Goal: Find contact information: Obtain details needed to contact an individual or organization

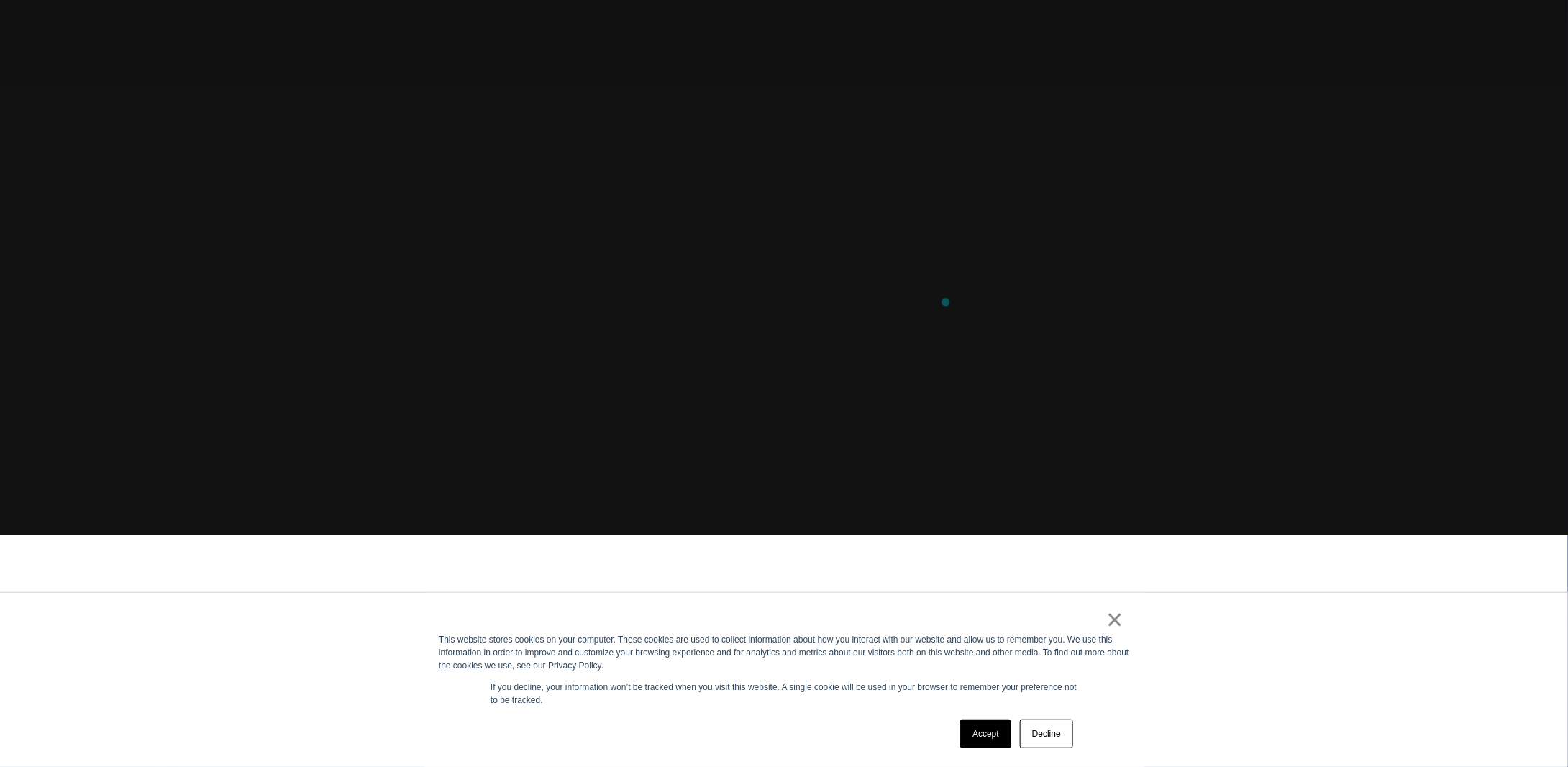
scroll to position [288, 0]
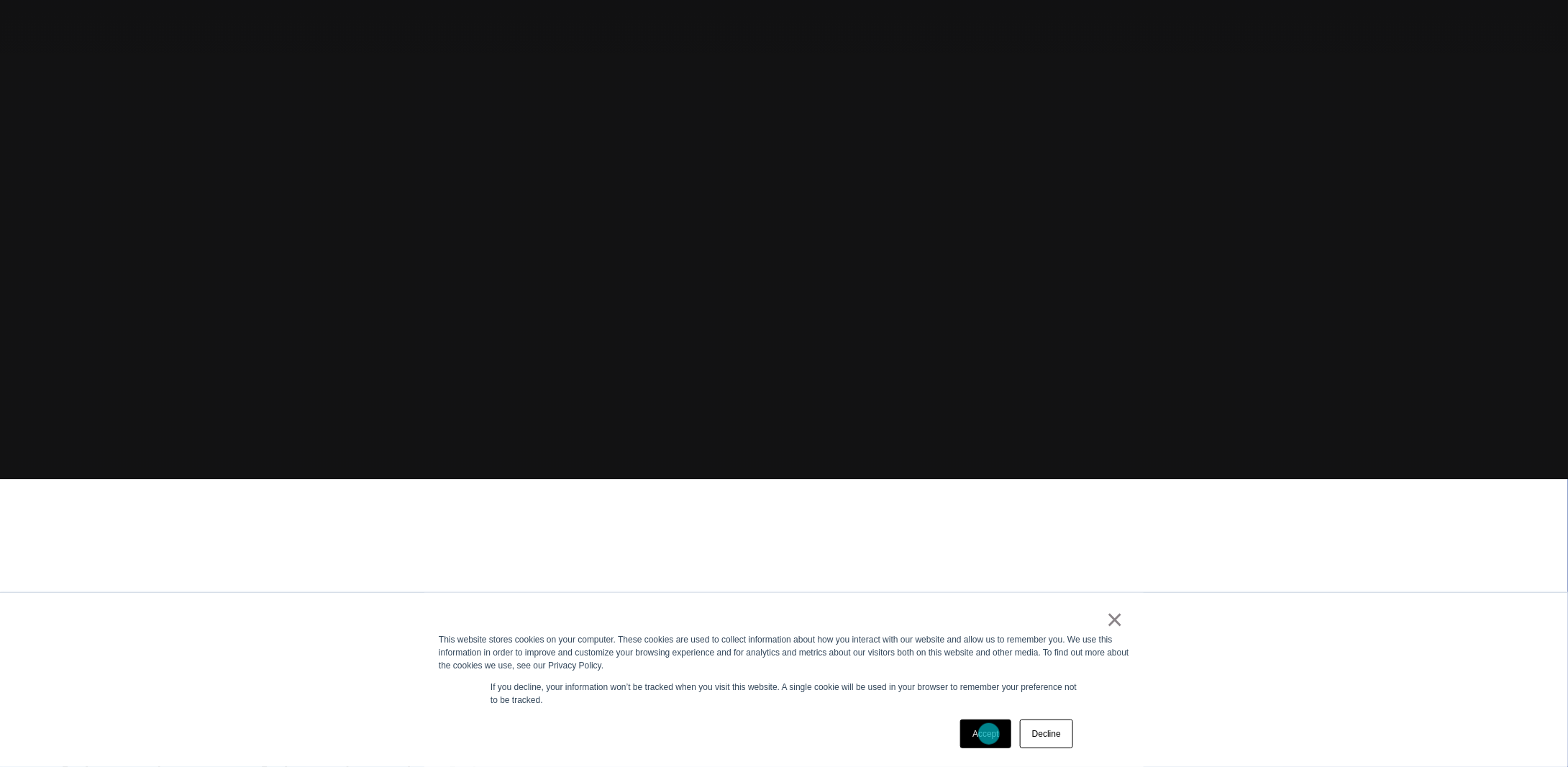
click at [989, 732] on link "Accept" at bounding box center [986, 733] width 51 height 29
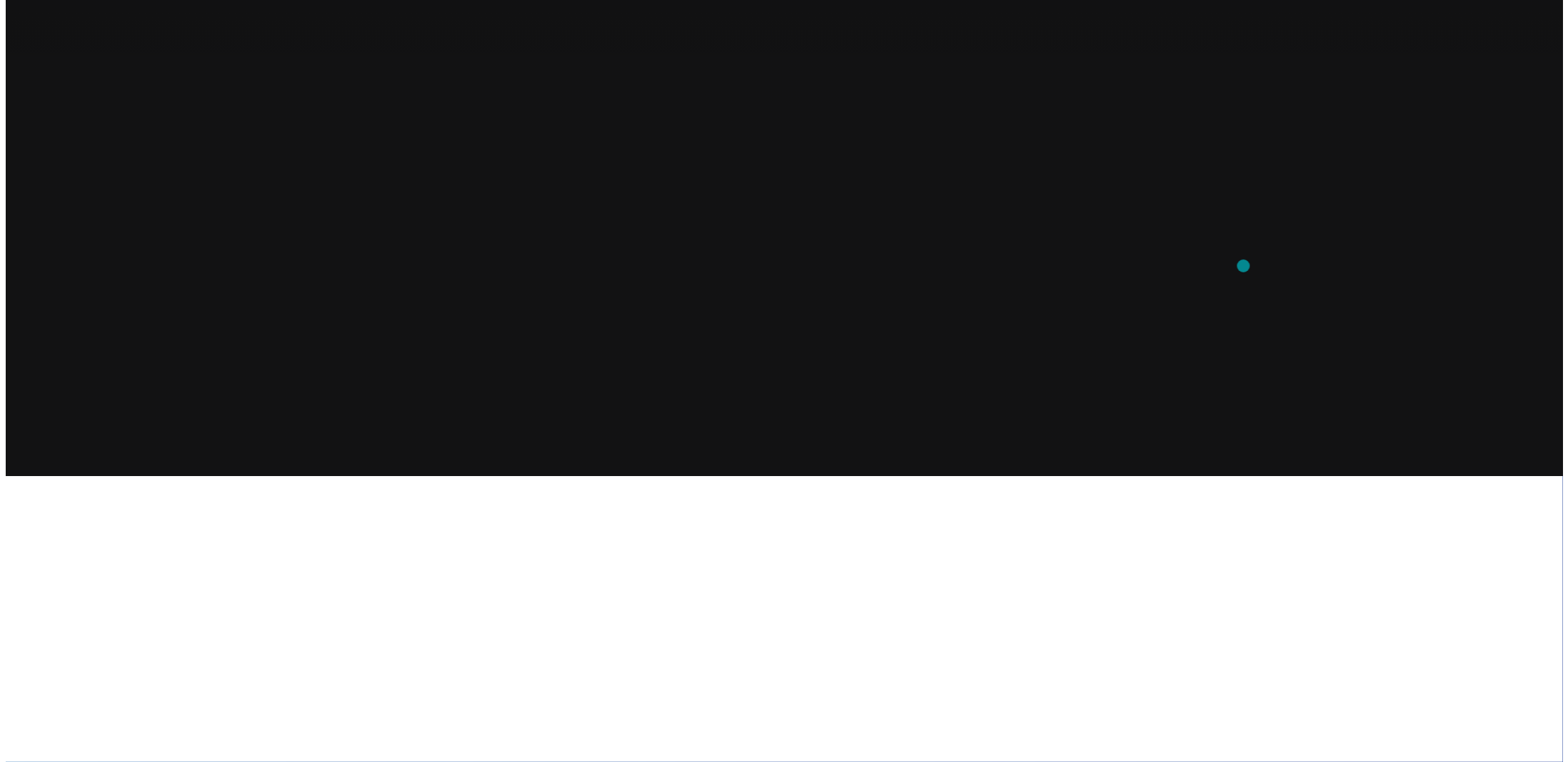
scroll to position [0, 0]
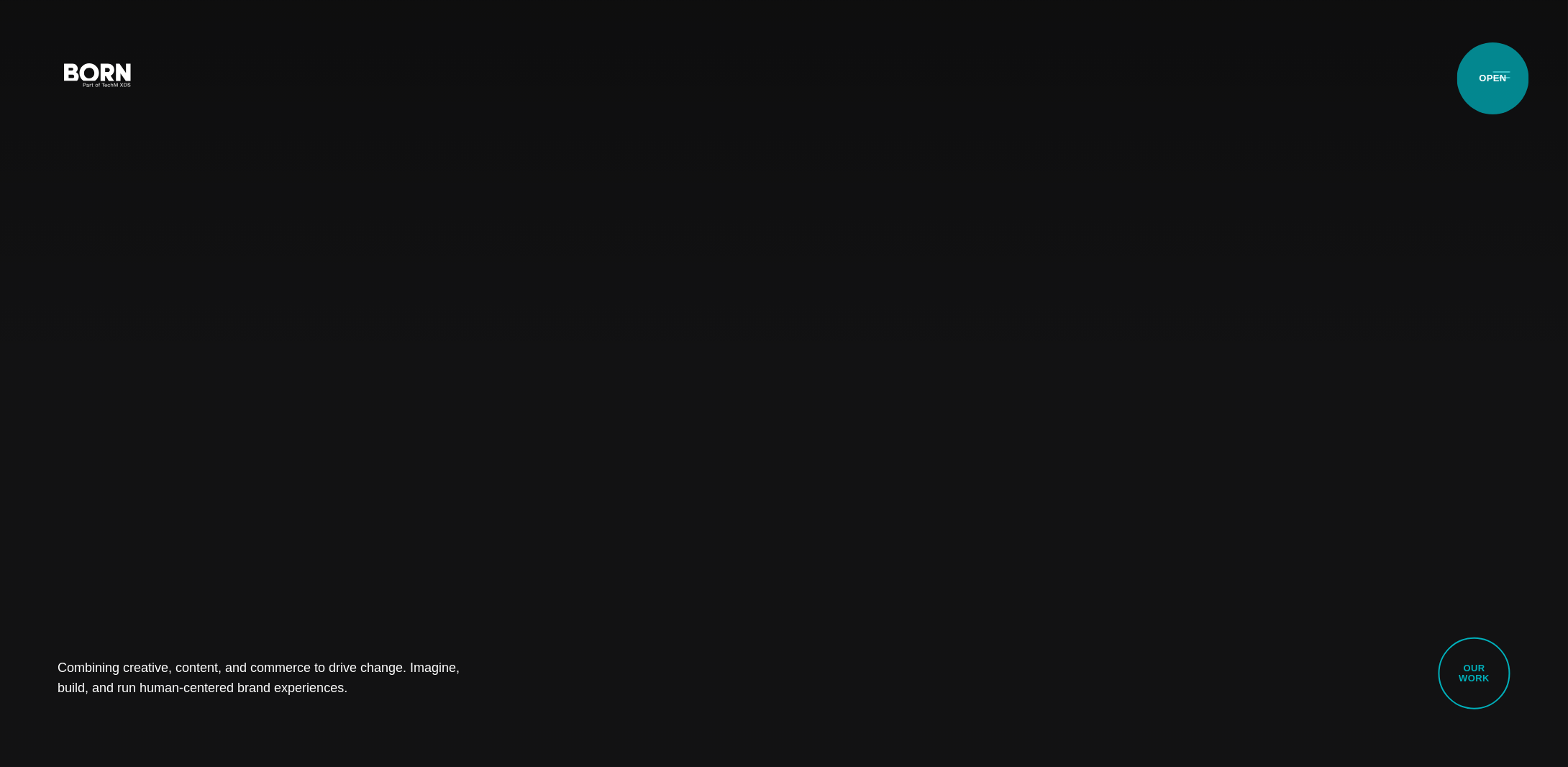
click at [1493, 78] on button "Primary Menu" at bounding box center [1502, 73] width 35 height 30
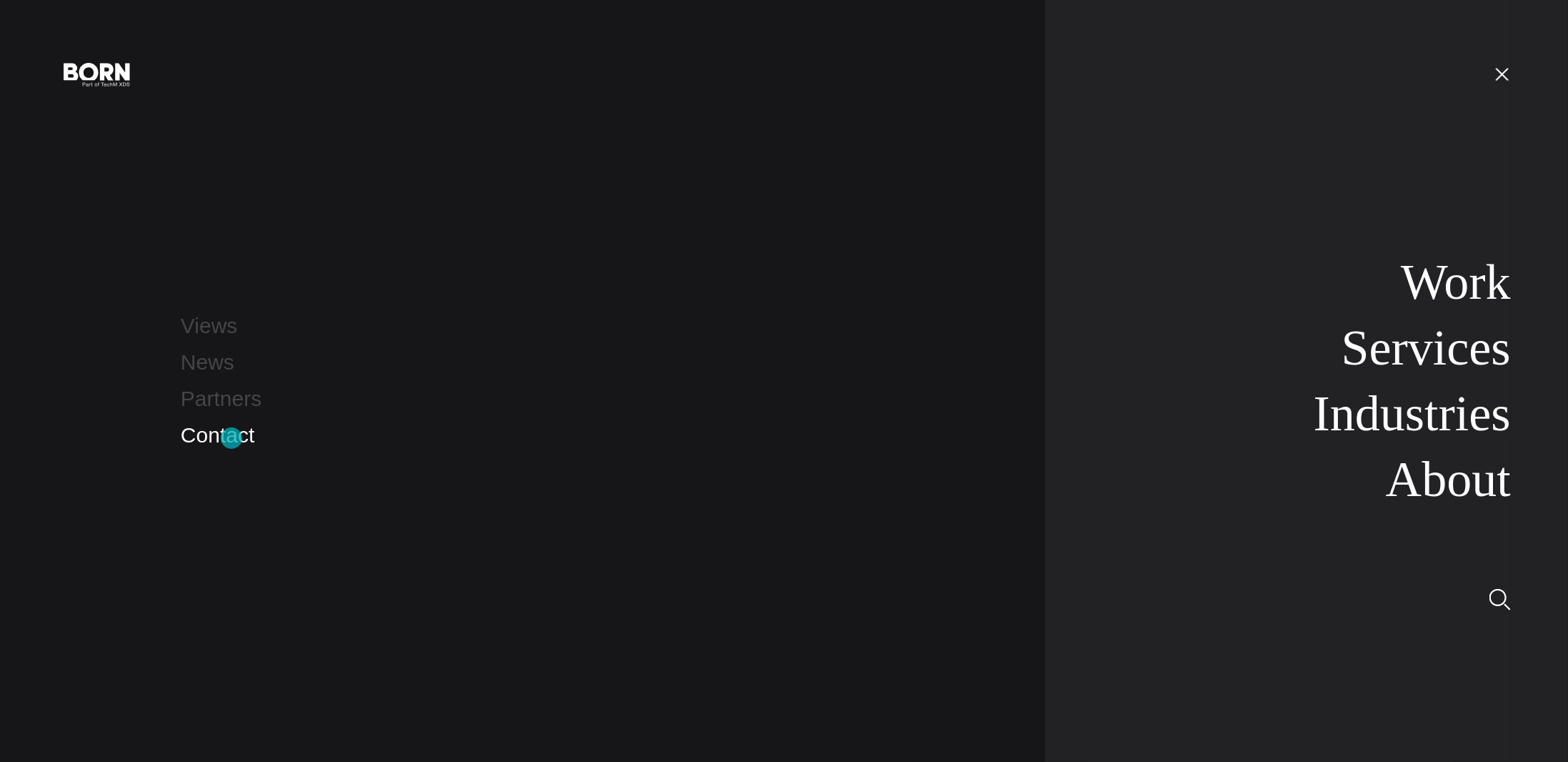
click at [231, 438] on link "Contact" at bounding box center [217, 435] width 74 height 24
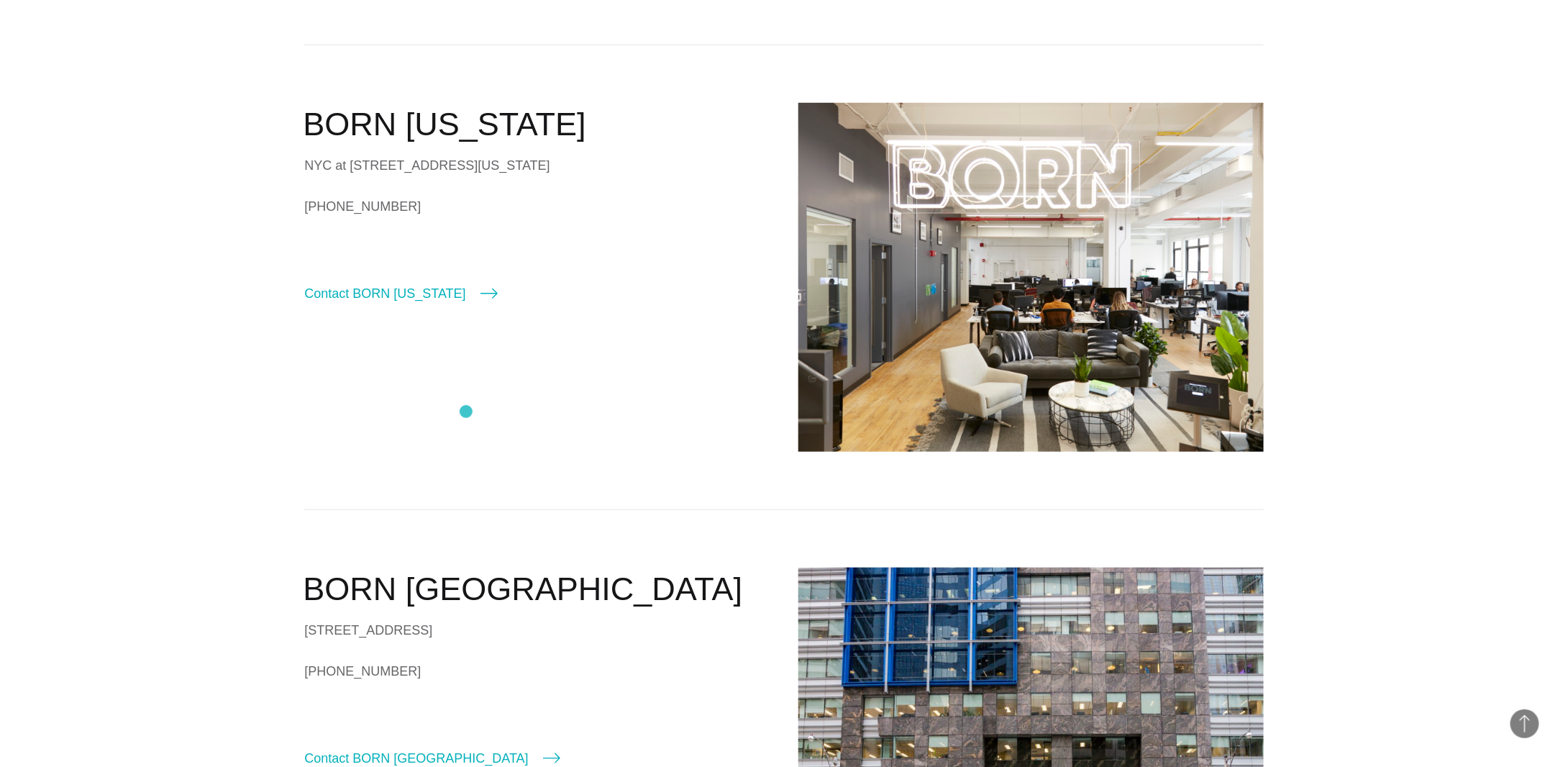
scroll to position [216, 0]
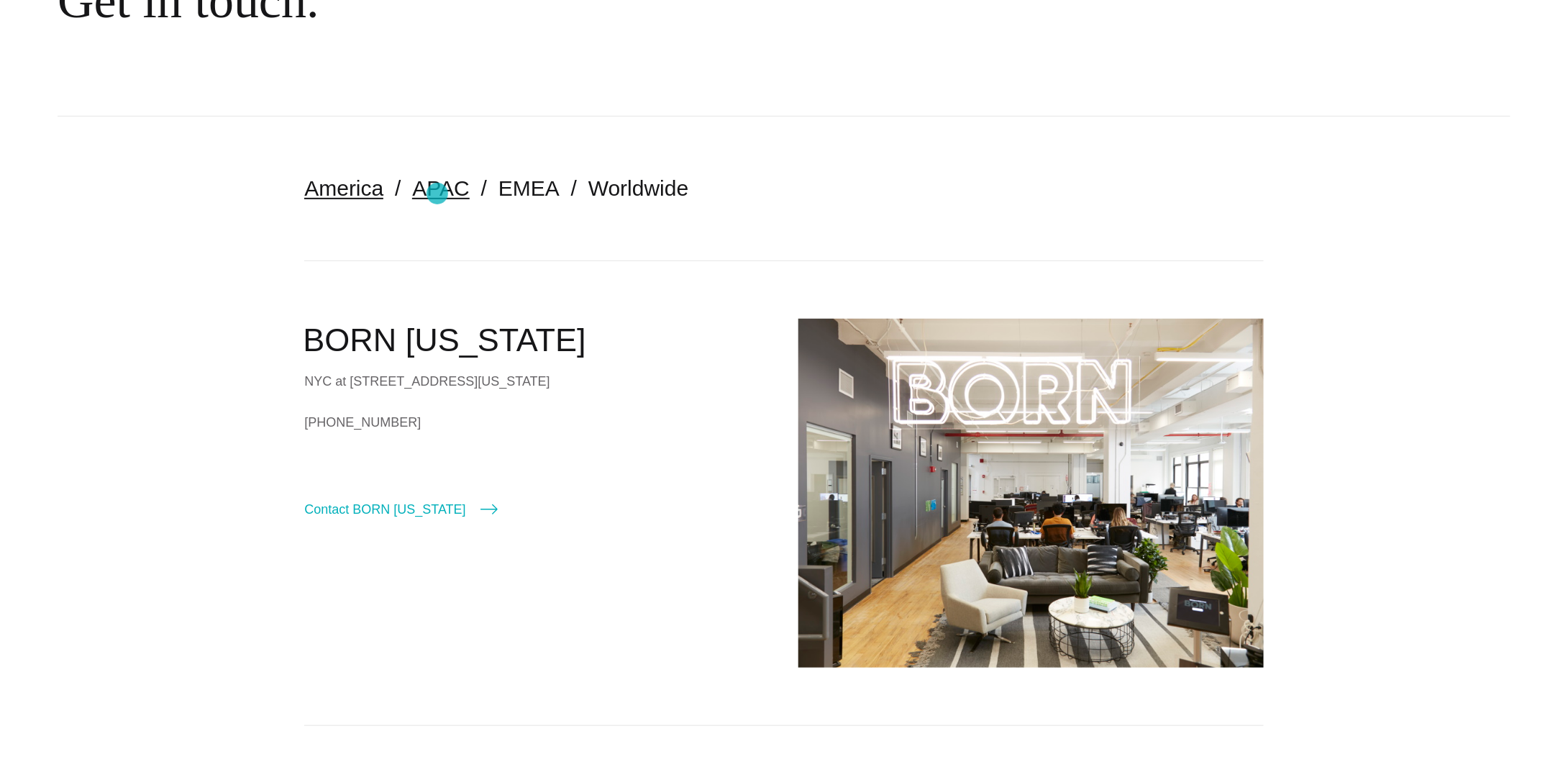
click at [435, 195] on link "APAC" at bounding box center [440, 188] width 56 height 24
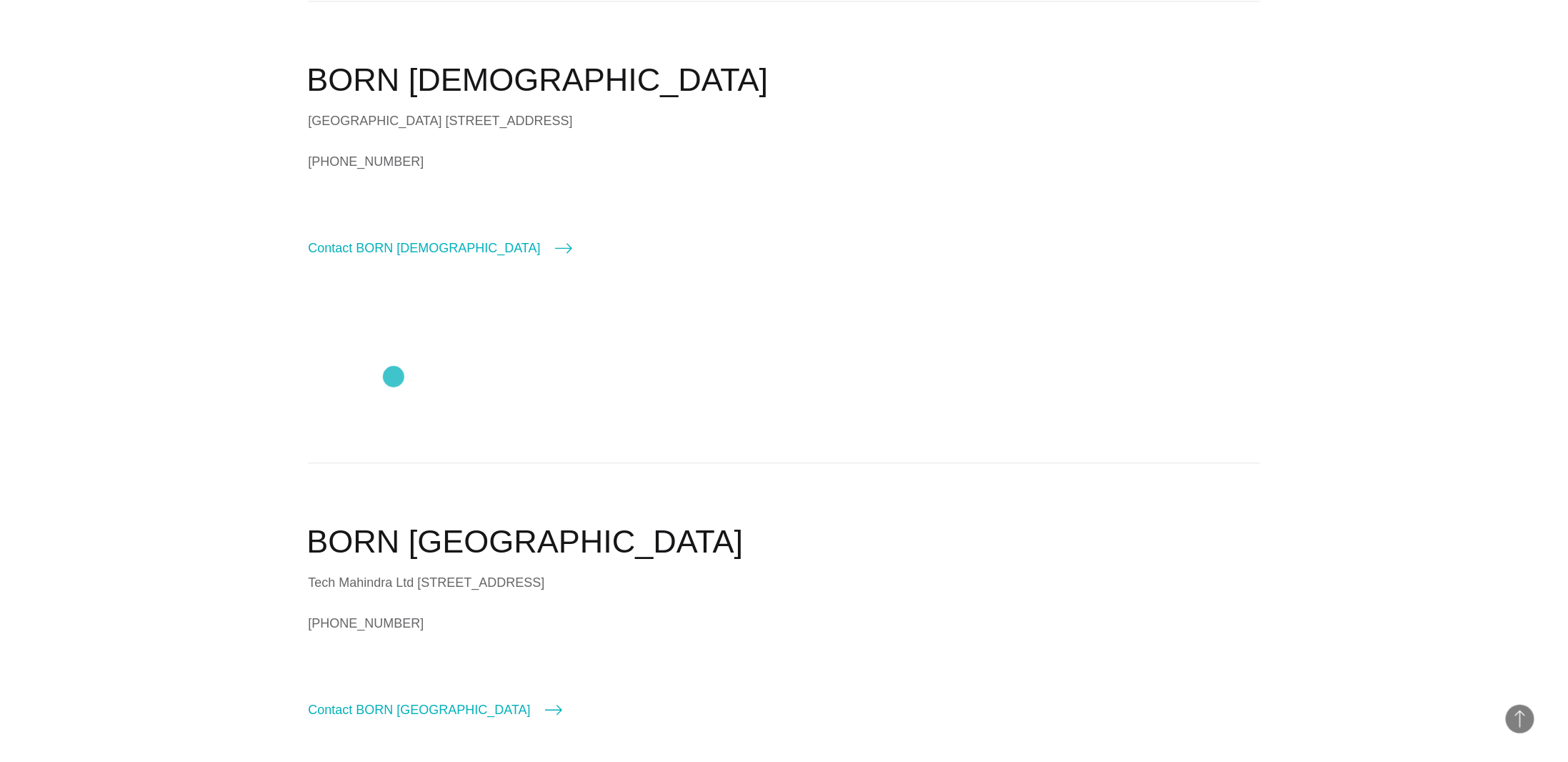
scroll to position [1572, 0]
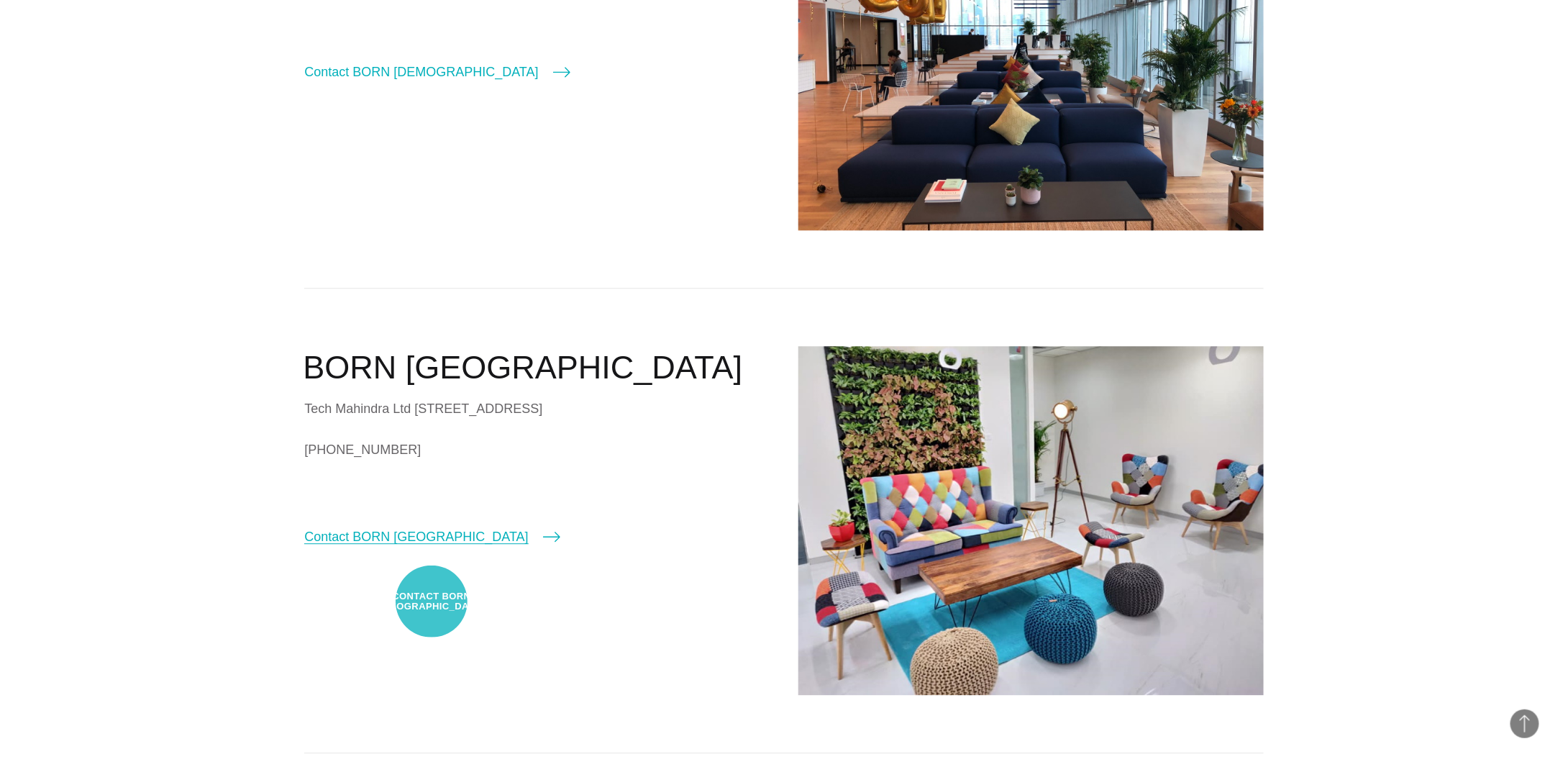
click at [431, 547] on link "Contact BORN Bangalore" at bounding box center [431, 537] width 255 height 20
select select "*********"
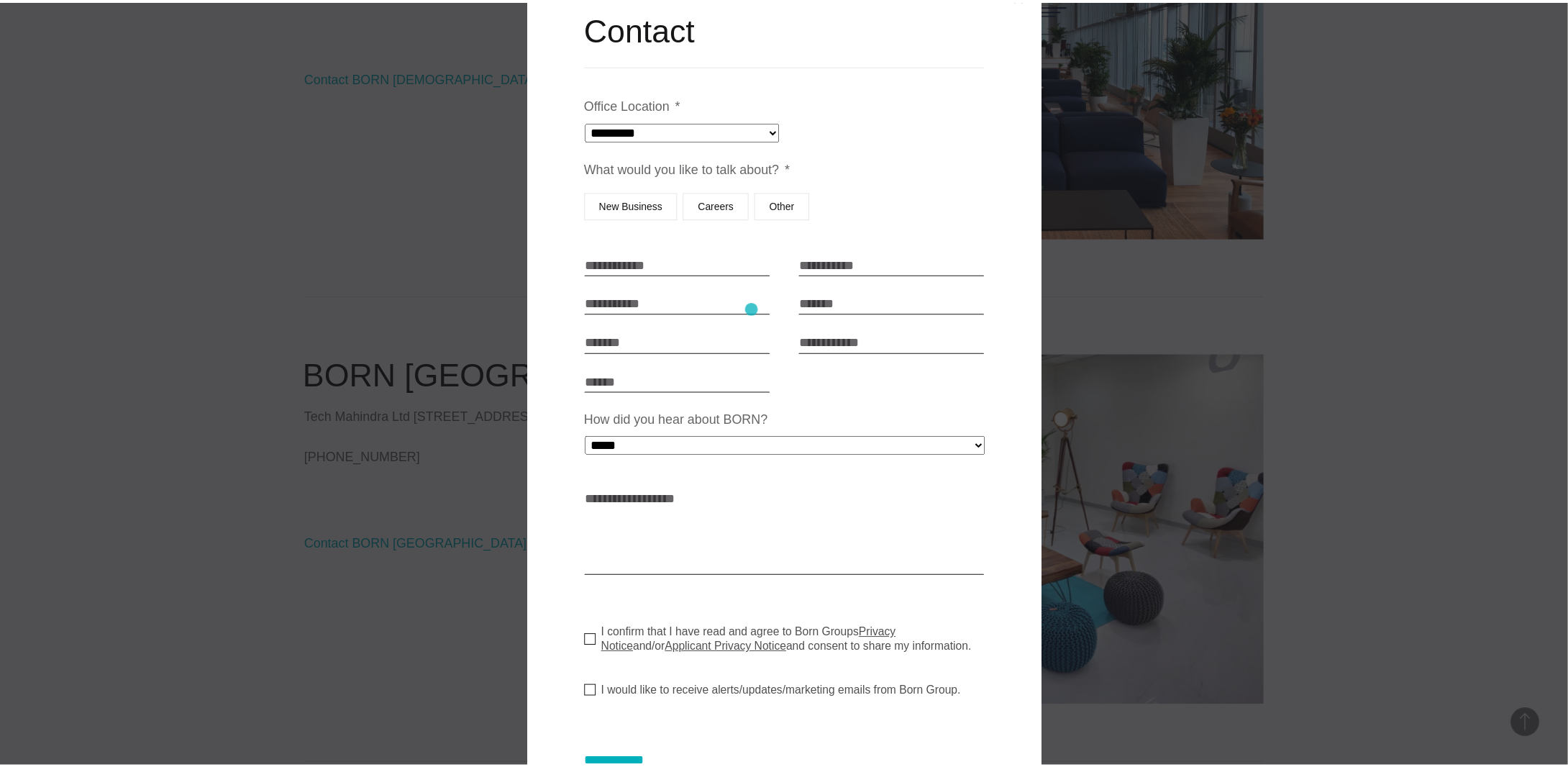
scroll to position [162, 0]
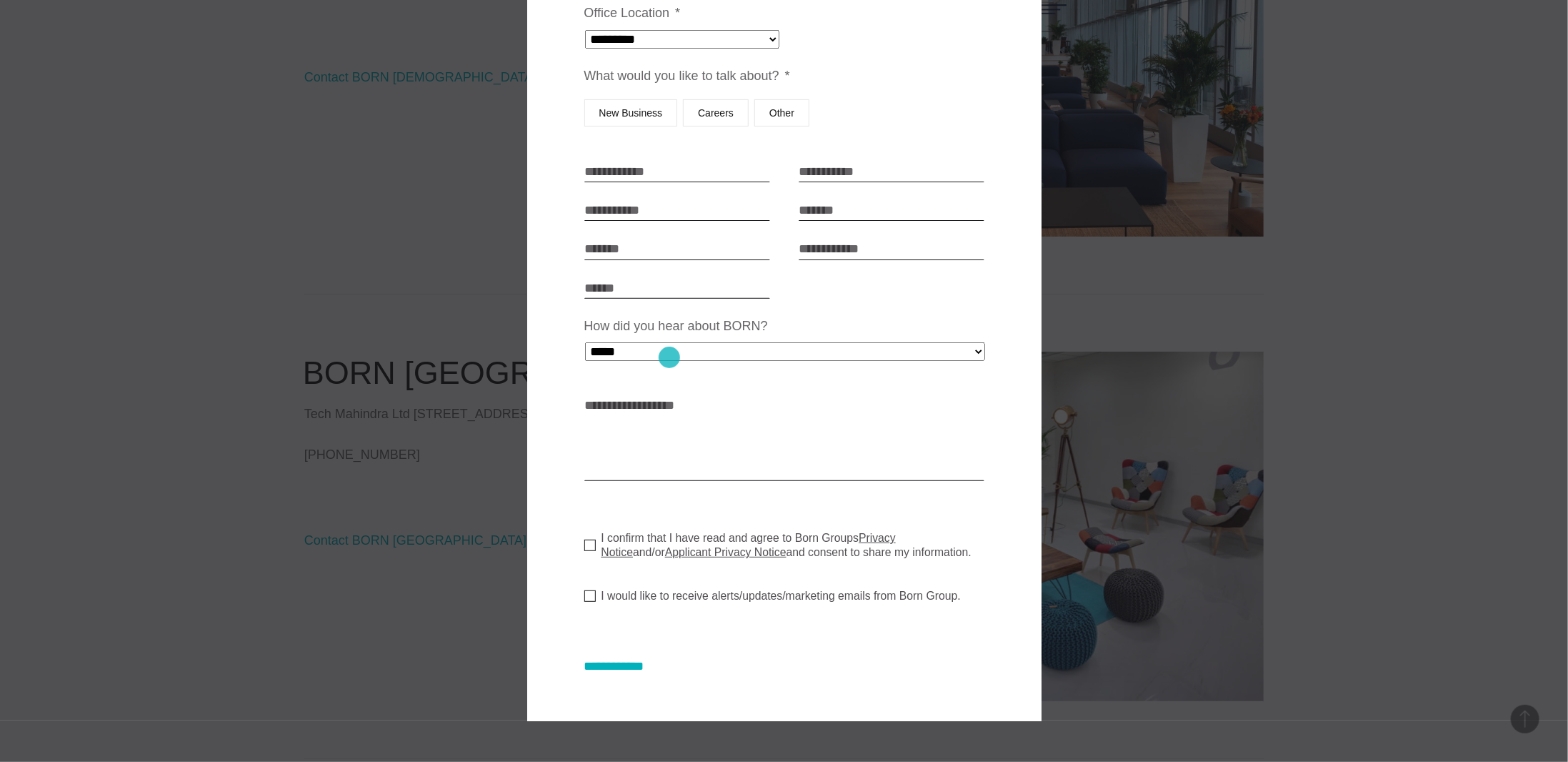
click at [668, 358] on select "**********" at bounding box center [785, 352] width 400 height 18
click at [667, 355] on select "**********" at bounding box center [785, 352] width 400 height 18
click at [445, 403] on div at bounding box center [784, 381] width 1568 height 762
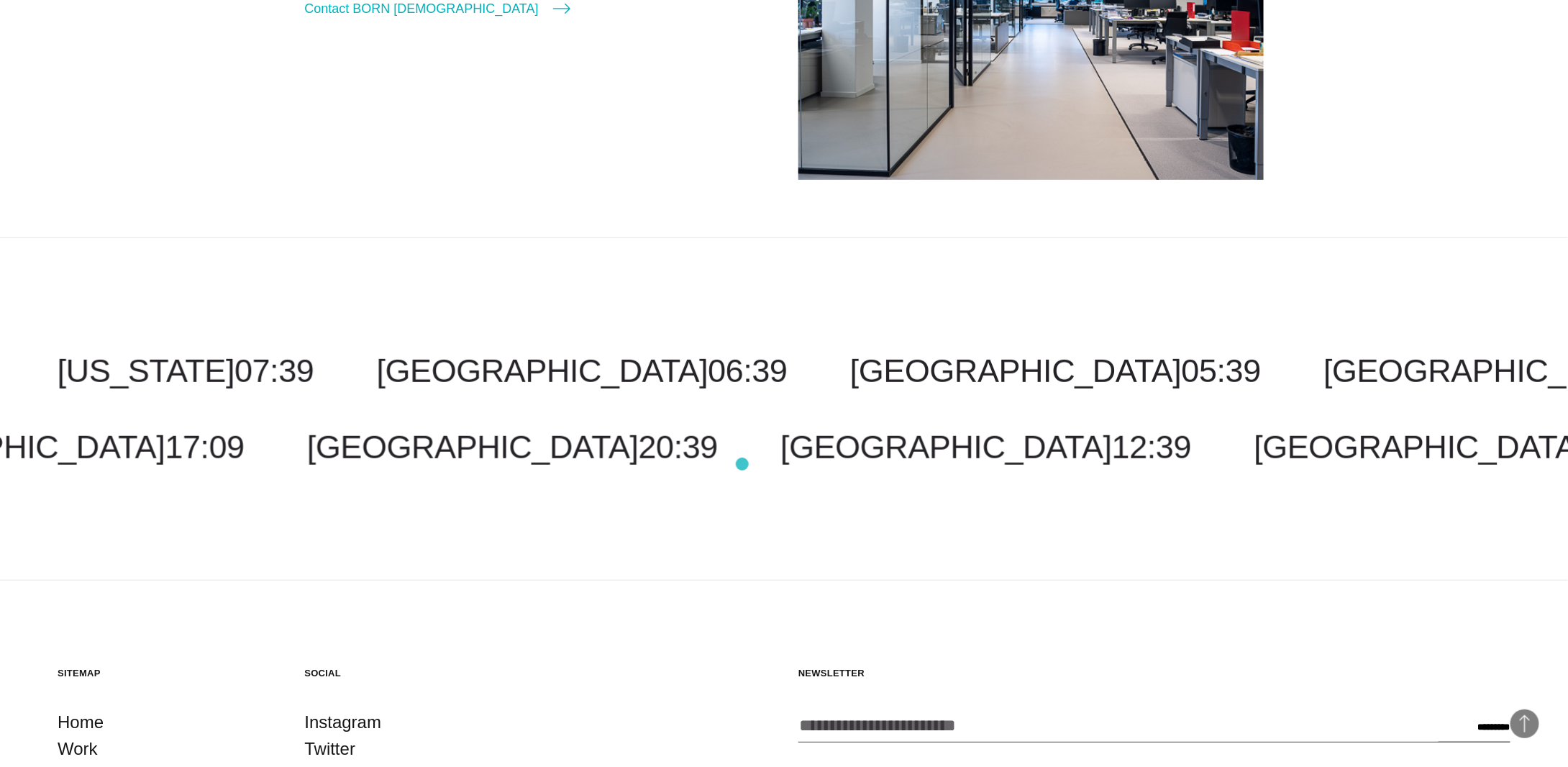
scroll to position [3331, 0]
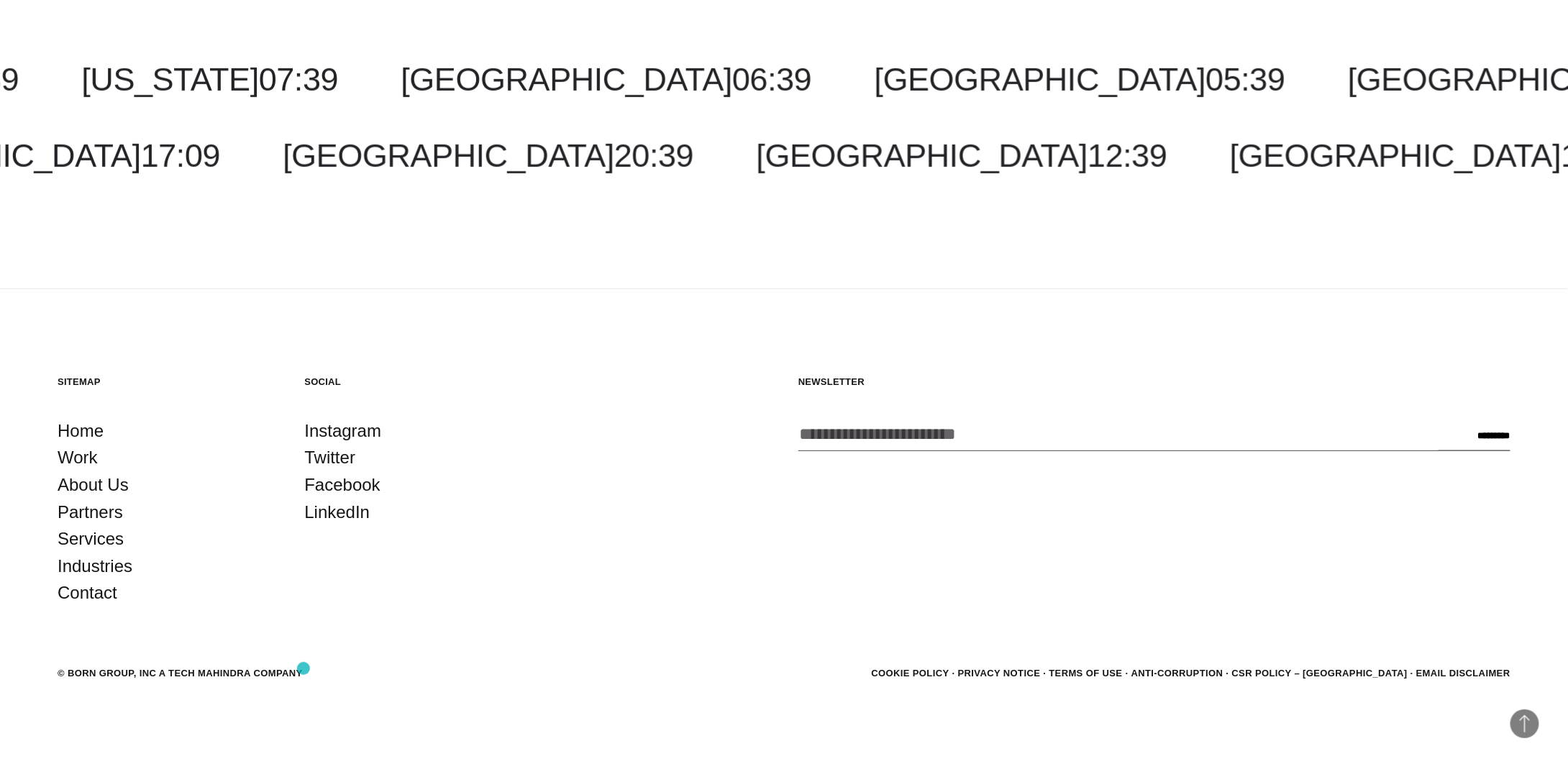
drag, startPoint x: 201, startPoint y: 670, endPoint x: 304, endPoint y: 668, distance: 103.0
click at [304, 668] on section "© BORN GROUP, INC A Tech Mahindra Company Cookie Policy Privacy Notice Terms of…" at bounding box center [783, 673] width 1453 height 19
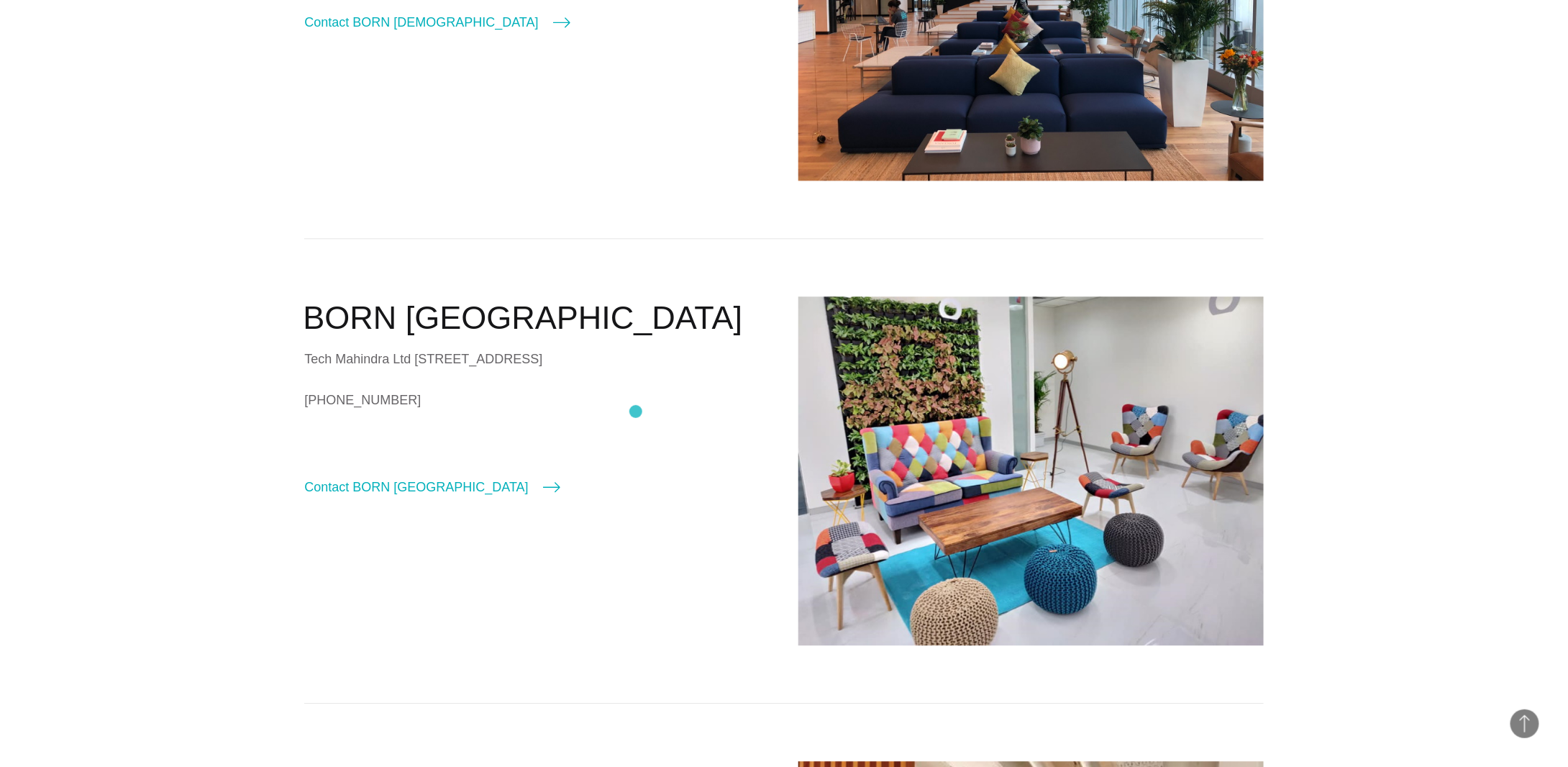
scroll to position [1532, 0]
